Goal: Task Accomplishment & Management: Manage account settings

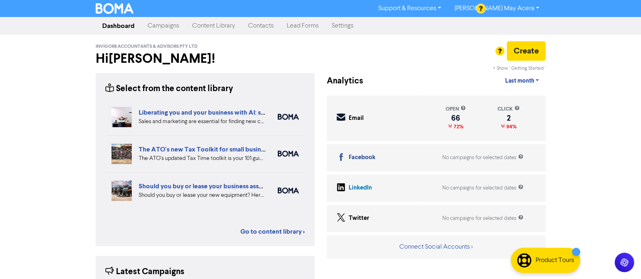
click at [267, 21] on link "Contacts" at bounding box center [261, 26] width 39 height 16
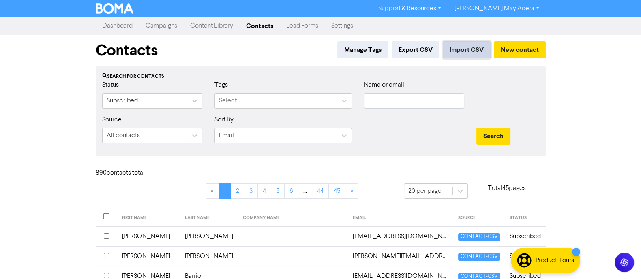
click at [448, 52] on button "Import CSV" at bounding box center [467, 49] width 48 height 17
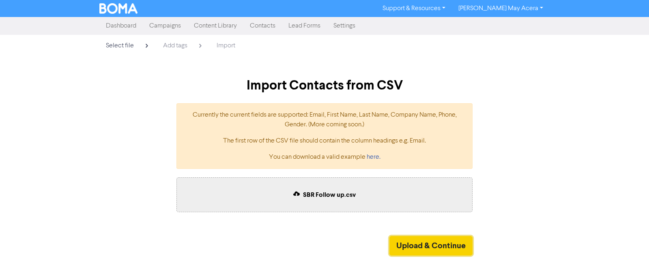
click at [411, 242] on button "Upload & Continue" at bounding box center [430, 245] width 83 height 19
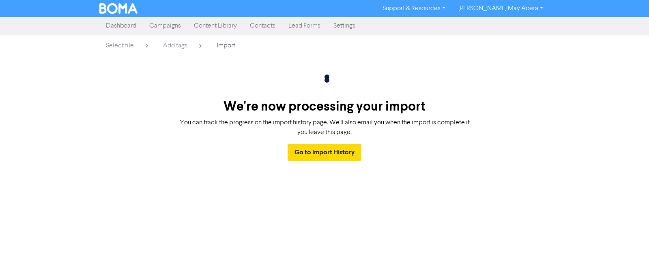
click at [259, 31] on link "Contacts" at bounding box center [262, 26] width 39 height 16
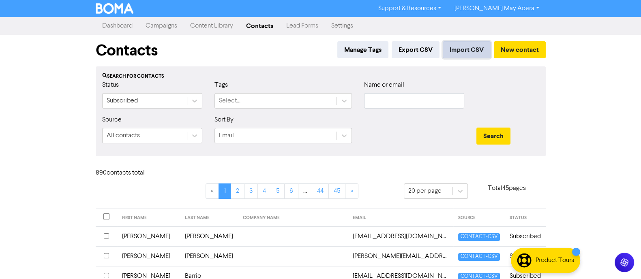
click at [449, 47] on button "Import CSV" at bounding box center [467, 49] width 48 height 17
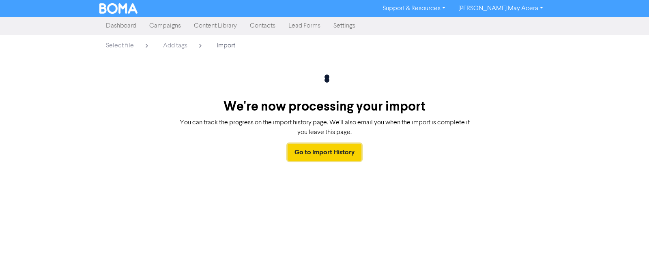
click at [332, 151] on link "Go to Import History" at bounding box center [324, 152] width 74 height 17
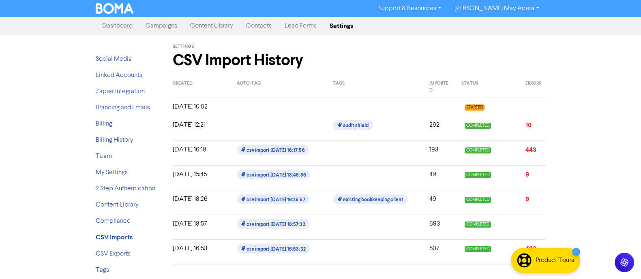
click at [111, 28] on link "Dashboard" at bounding box center [117, 26] width 43 height 16
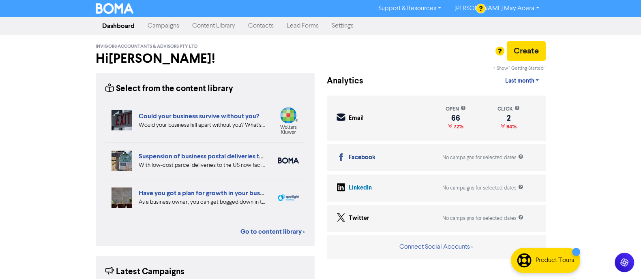
click at [598, 143] on div "Support & Resources Video Tutorials FAQ & Guides Marketing Education [PERSON_NA…" at bounding box center [320, 139] width 641 height 279
